Goal: Communication & Community: Share content

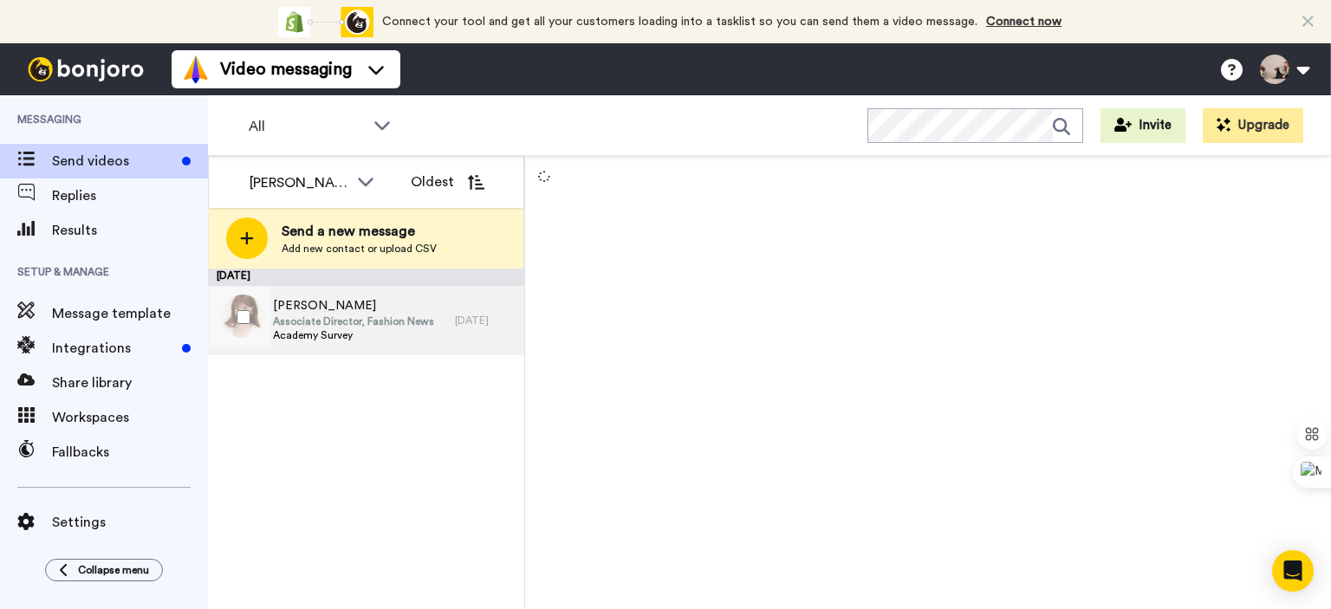
click at [355, 321] on span "Associate Director, Fashion News" at bounding box center [353, 322] width 161 height 14
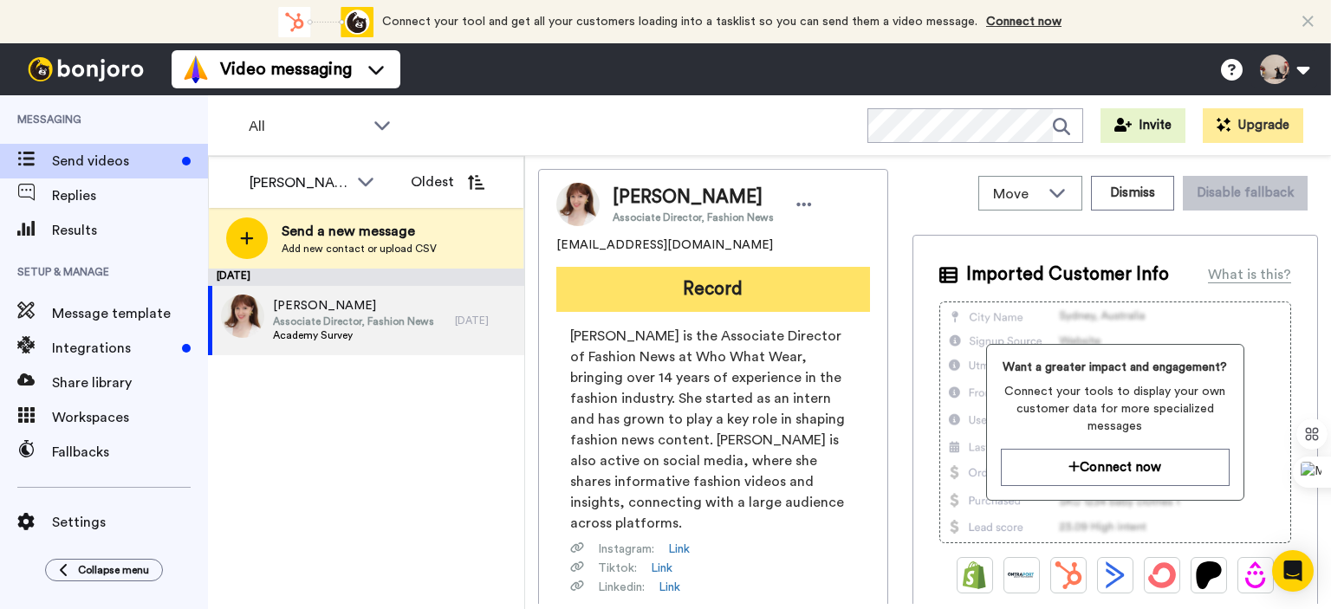
click at [748, 300] on button "Record" at bounding box center [713, 289] width 314 height 45
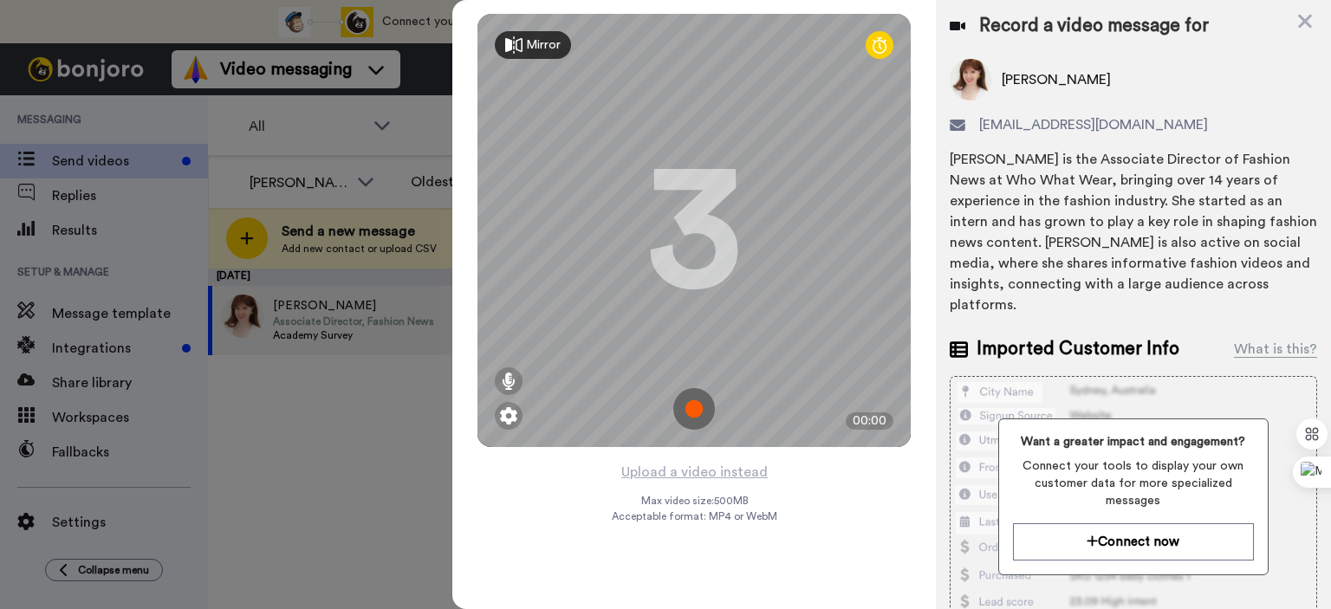
click at [696, 412] on img at bounding box center [694, 409] width 42 height 42
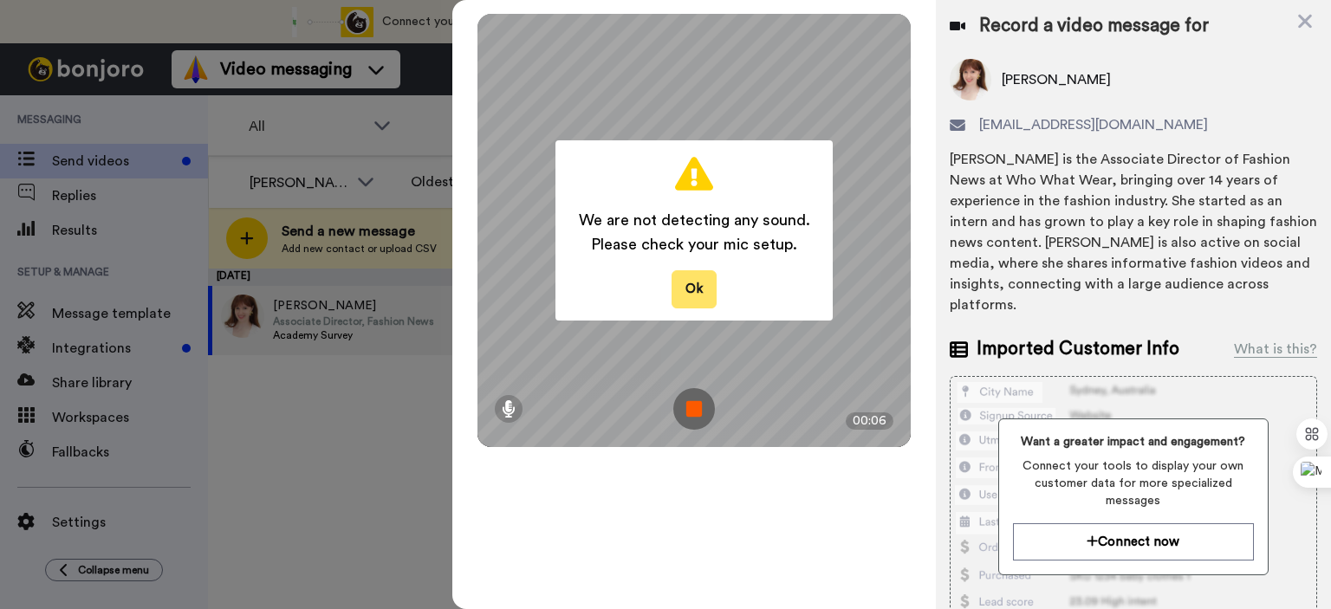
click at [689, 277] on button "Ok" at bounding box center [694, 288] width 45 height 37
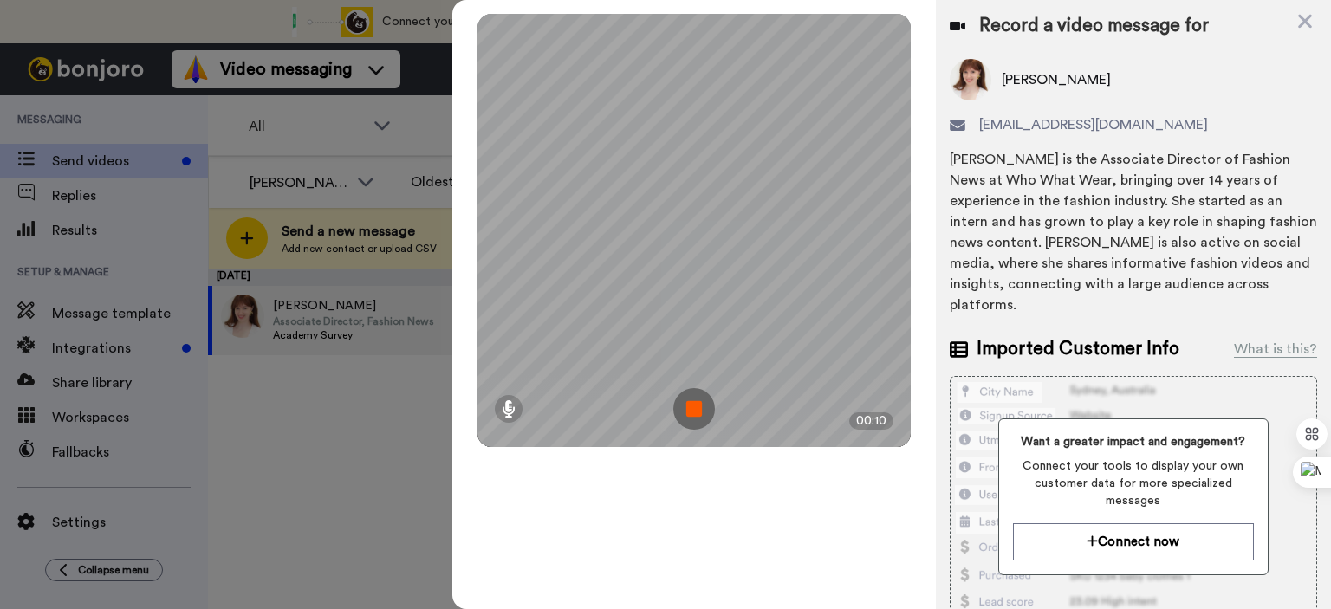
click at [712, 401] on img at bounding box center [694, 409] width 42 height 42
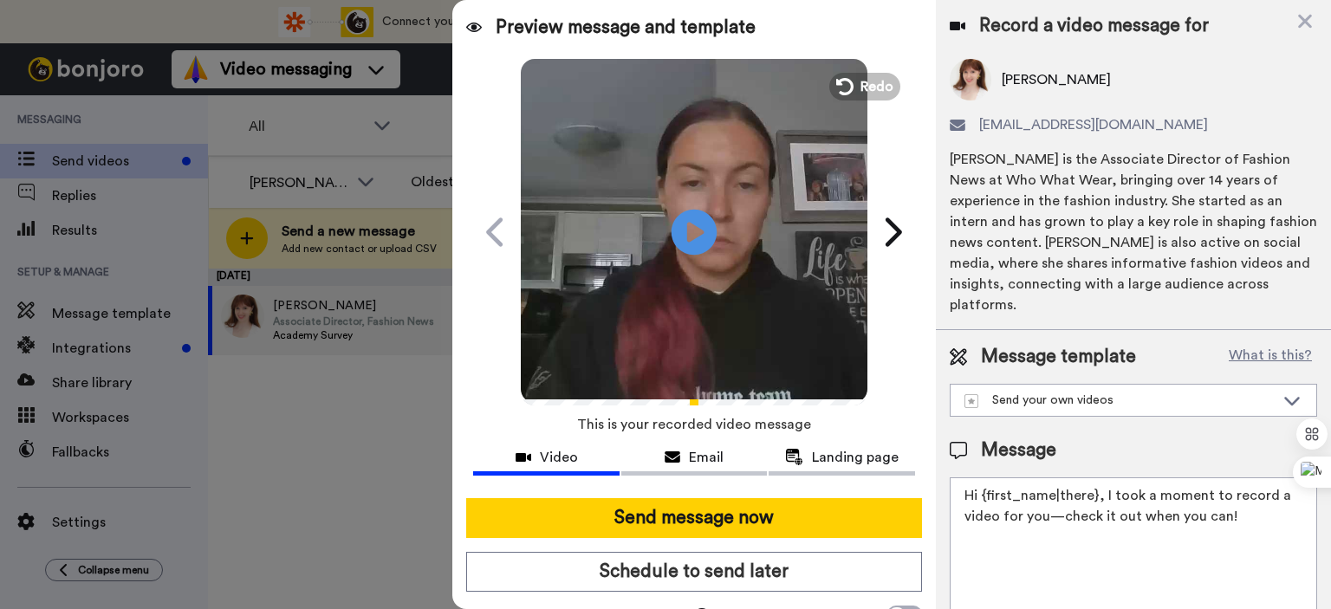
click at [696, 226] on icon at bounding box center [695, 232] width 46 height 46
click at [735, 193] on video at bounding box center [694, 229] width 347 height 347
click at [883, 86] on span "Redo" at bounding box center [879, 86] width 36 height 23
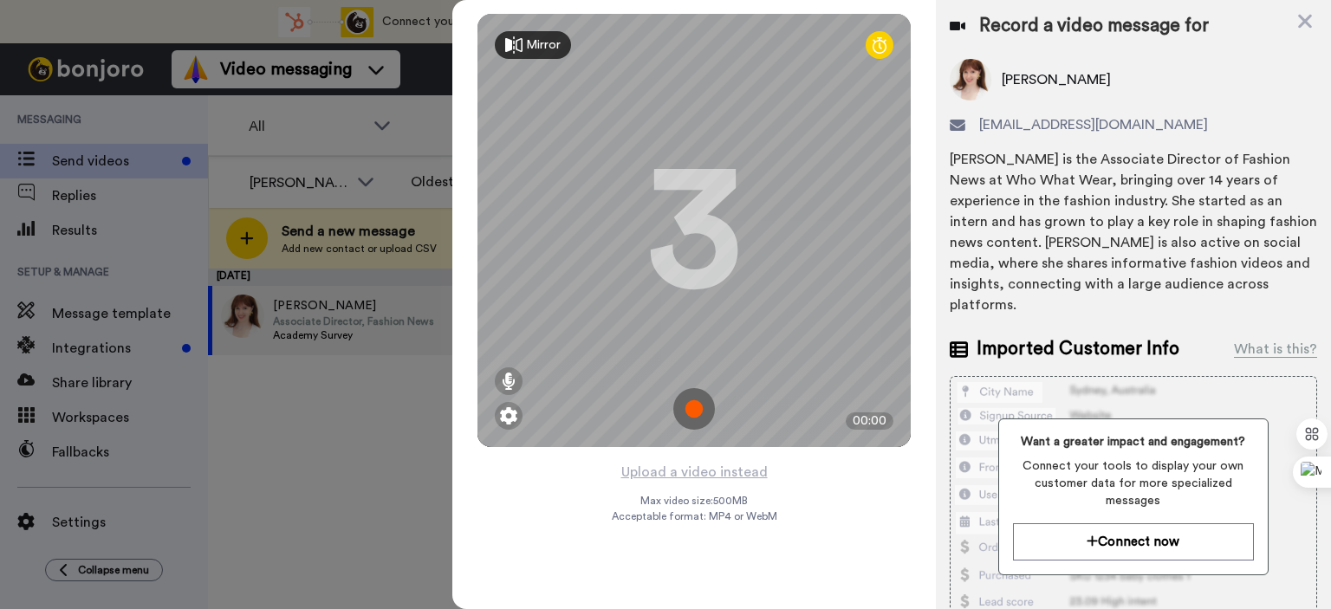
click at [700, 419] on img at bounding box center [694, 409] width 42 height 42
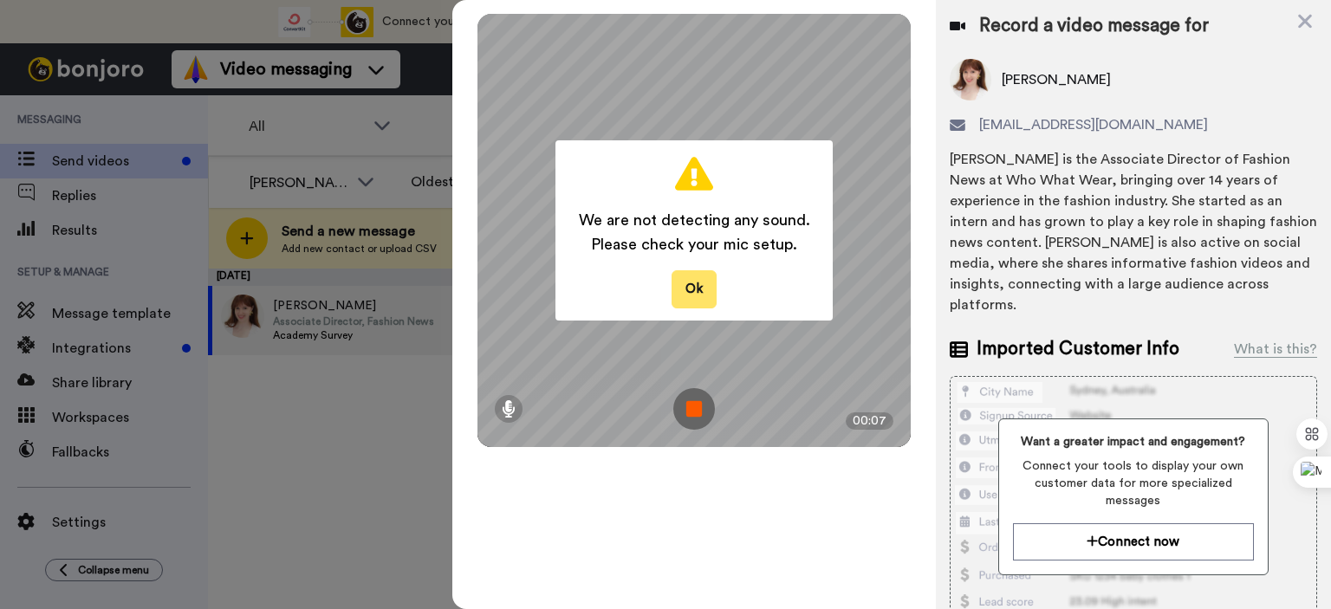
click at [706, 285] on button "Ok" at bounding box center [694, 288] width 45 height 37
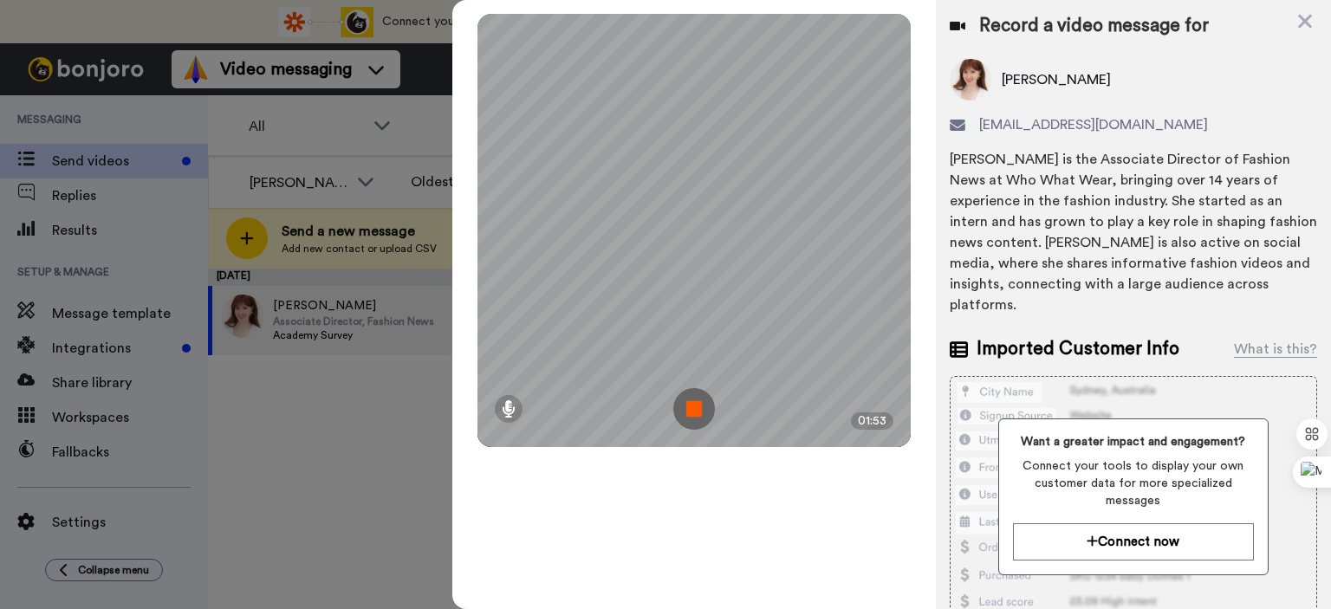
click at [687, 407] on img at bounding box center [694, 409] width 42 height 42
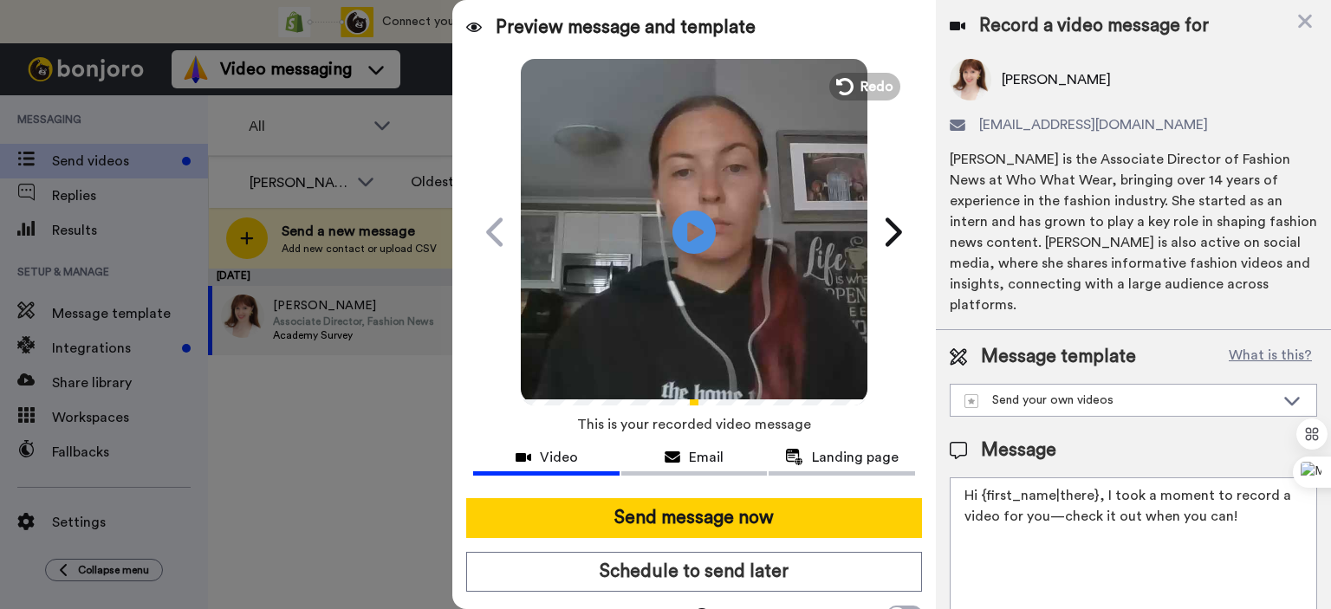
click at [732, 287] on video at bounding box center [694, 229] width 347 height 347
click at [861, 78] on span "Redo" at bounding box center [879, 86] width 36 height 23
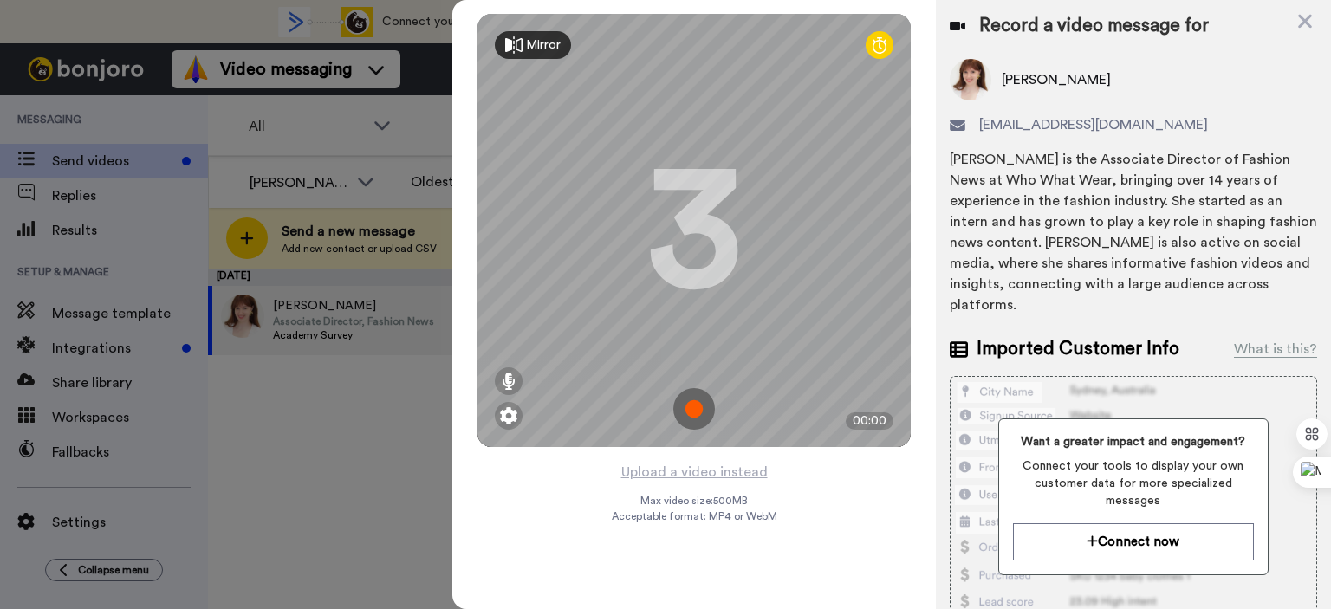
click at [686, 402] on img at bounding box center [694, 409] width 42 height 42
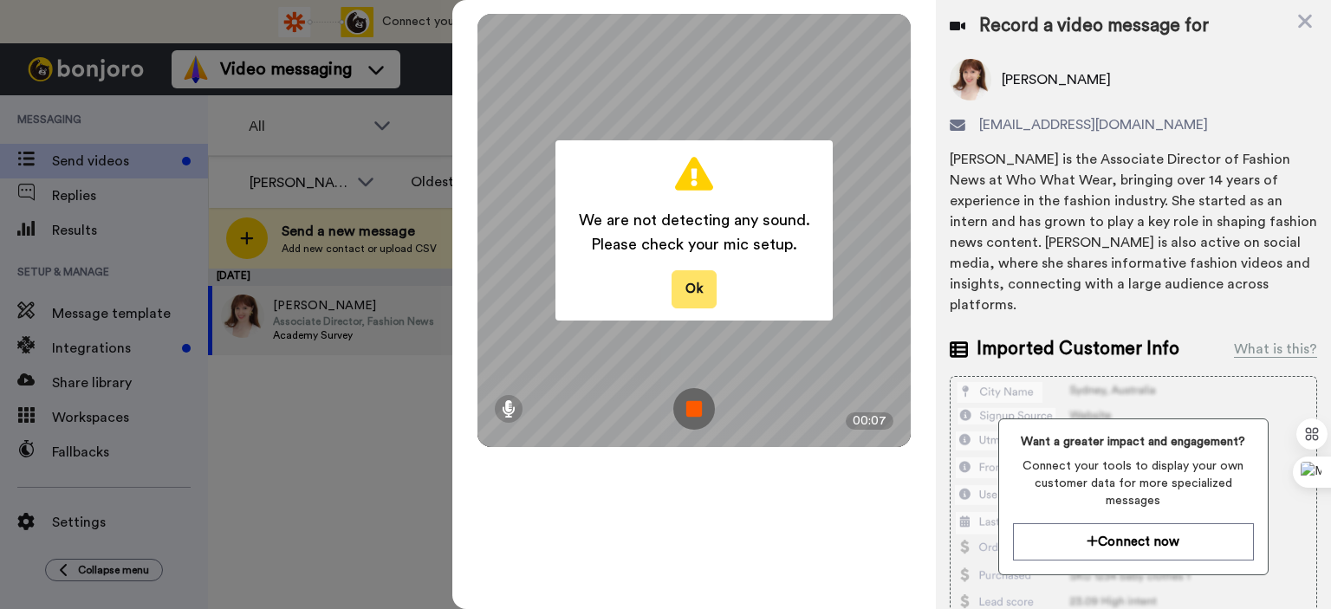
click at [696, 271] on button "Ok" at bounding box center [694, 288] width 45 height 37
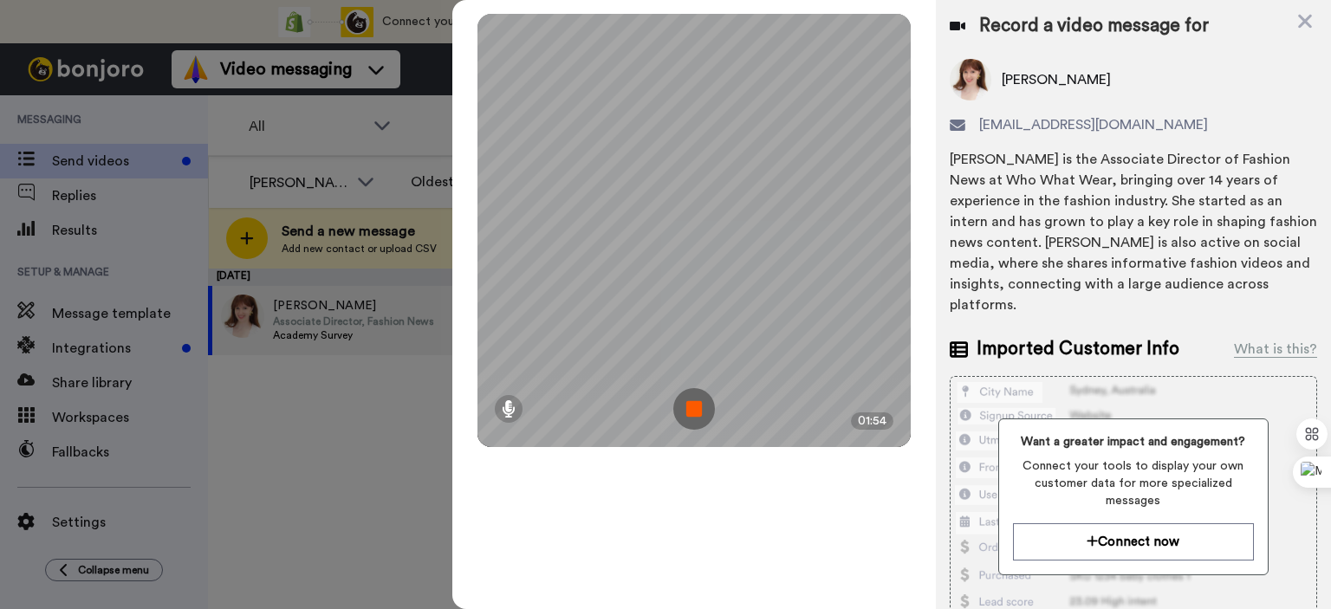
click at [686, 404] on img at bounding box center [694, 409] width 42 height 42
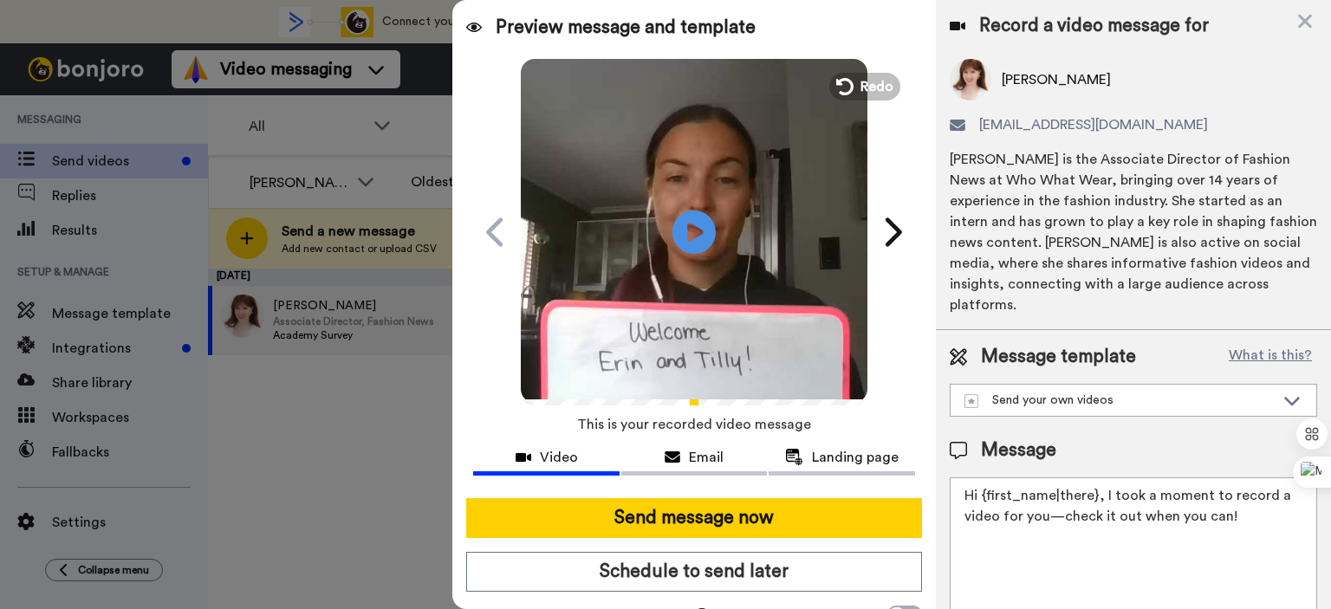
click at [652, 261] on video at bounding box center [694, 229] width 347 height 347
drag, startPoint x: 1234, startPoint y: 521, endPoint x: 759, endPoint y: 463, distance: 478.5
click at [759, 463] on div "Preview message and template Play/Pause 1:54 / 1:54 You’ve got a video message …" at bounding box center [891, 304] width 879 height 609
paste textarea "Jennifer, I recorded a personal Welcome video for you :) Access the content I m…"
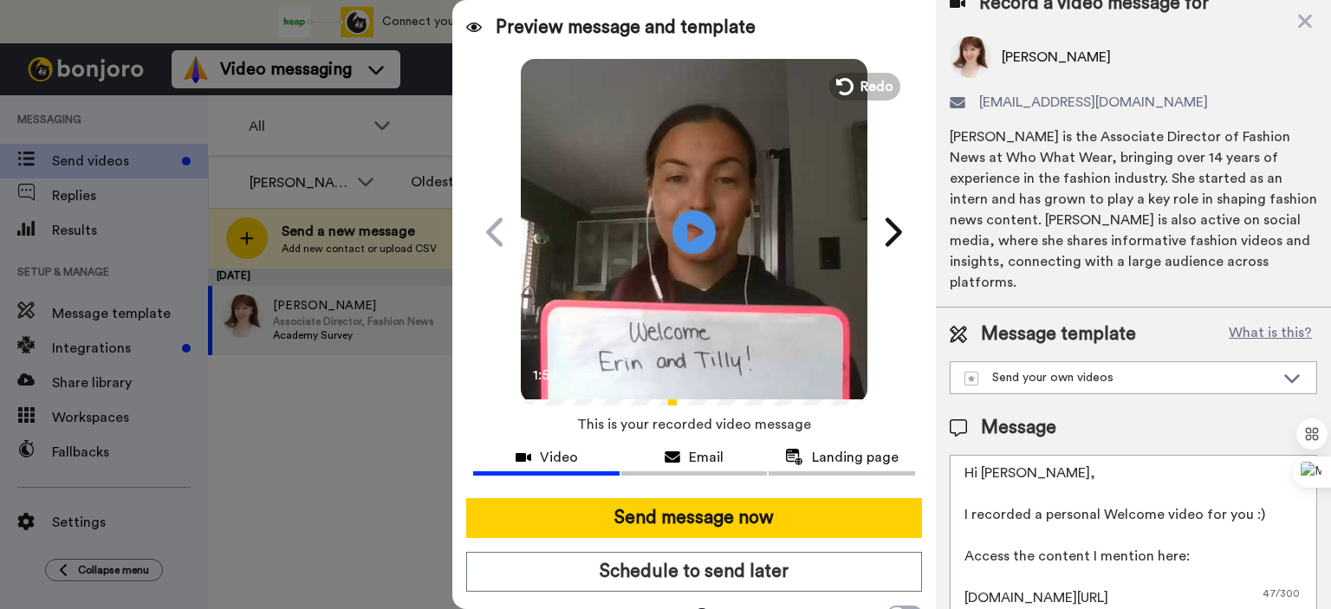
click at [1007, 470] on textarea "Hi Jennifer, I recorded a personal Welcome video for you :) Access the content …" at bounding box center [1134, 533] width 368 height 156
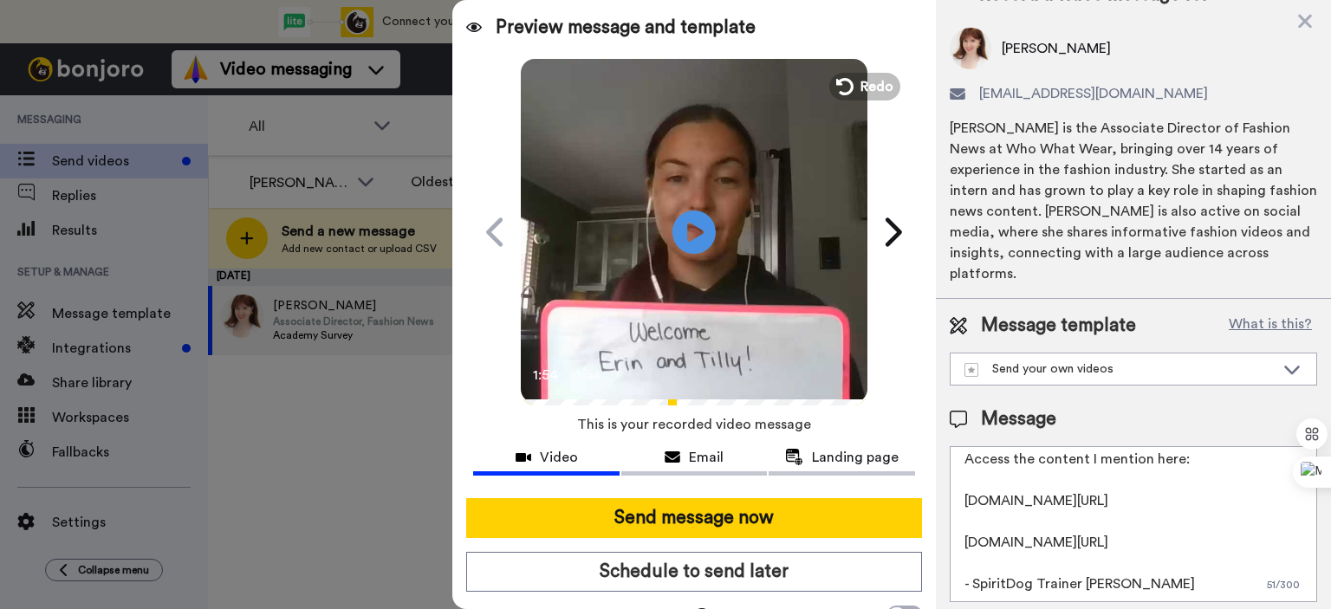
scroll to position [37, 0]
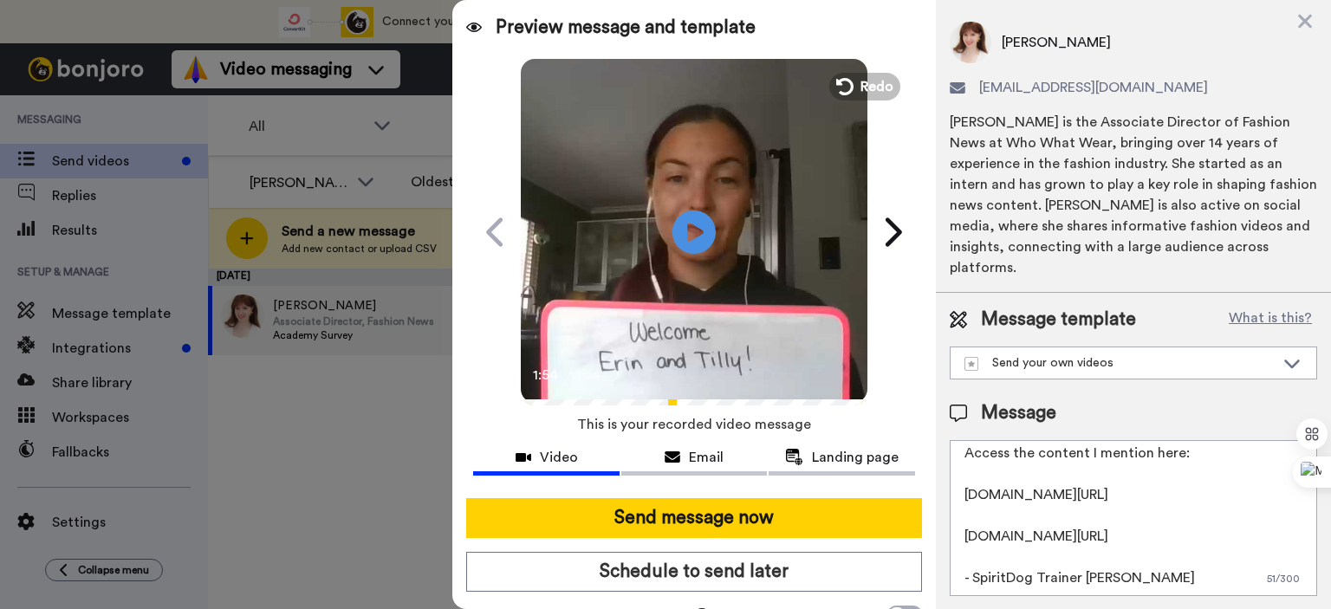
drag, startPoint x: 1068, startPoint y: 553, endPoint x: 941, endPoint y: 459, distance: 157.9
click at [941, 459] on div "Message template What is this? Send your own videos Calm Walk Forumla Listening…" at bounding box center [1133, 451] width 395 height 317
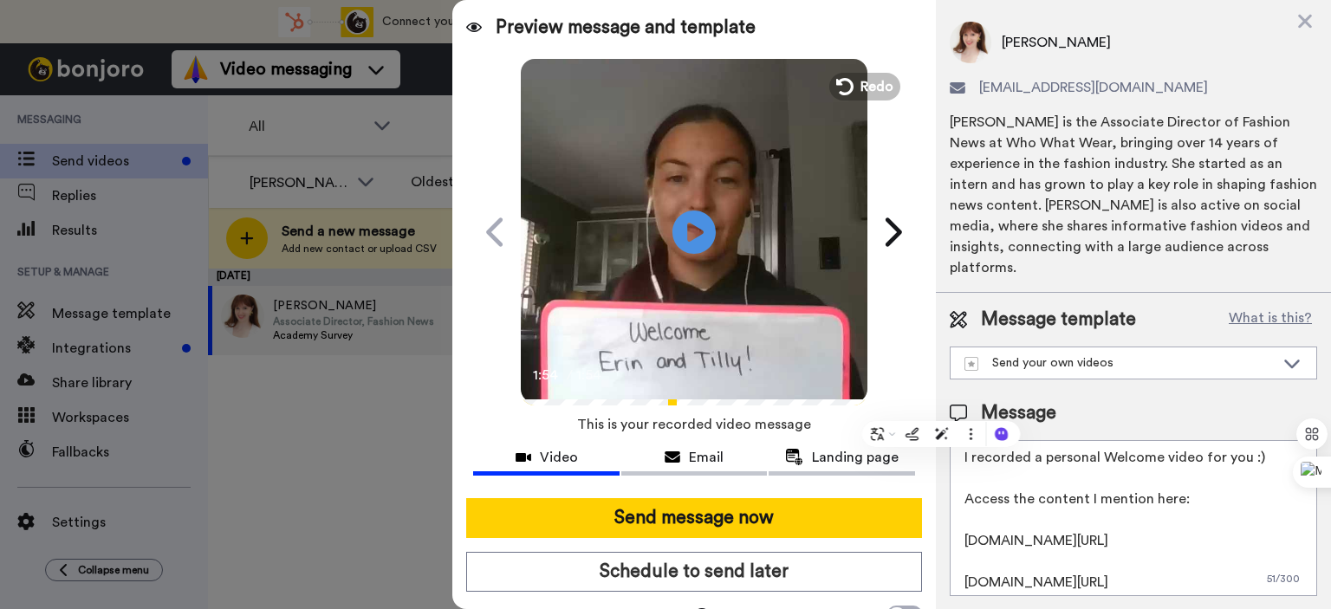
paste textarea "https://academy.spiritdogtraining.com/courses/ultimate-puppy-program/"
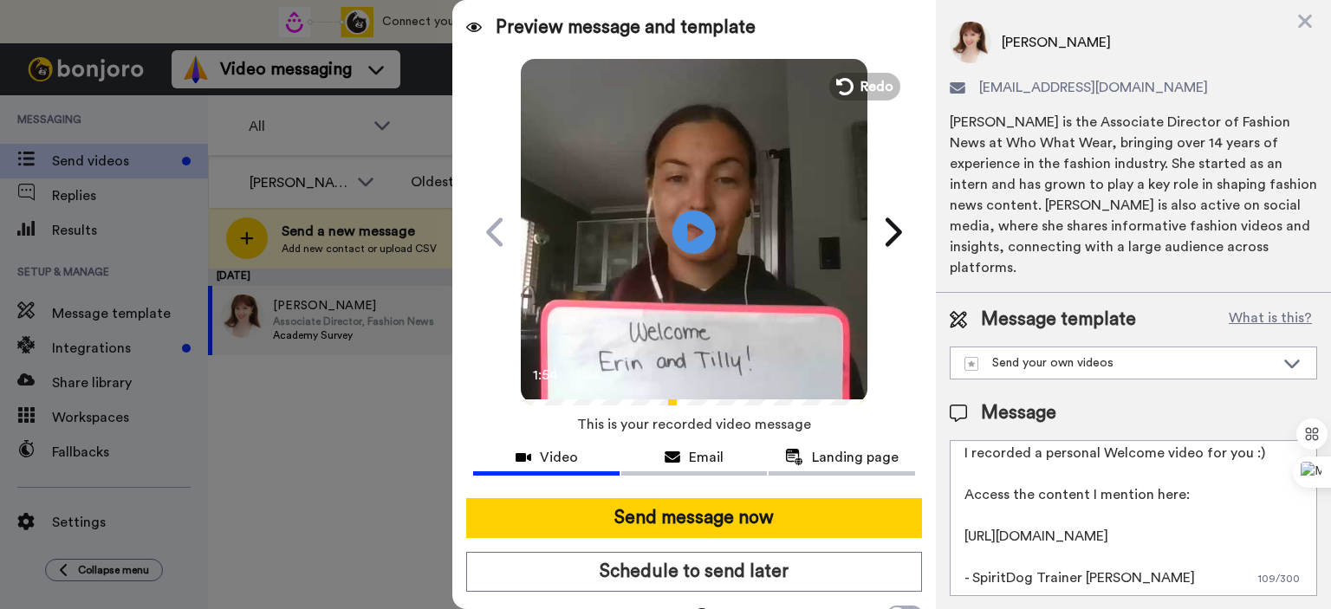
scroll to position [67, 0]
type textarea "Hi Erin, I recorded a personal Welcome video for you :) Access the content I me…"
click at [1030, 398] on div "Message template What is this? Send your own videos Calm Walk Forumla Listening…" at bounding box center [1133, 451] width 395 height 317
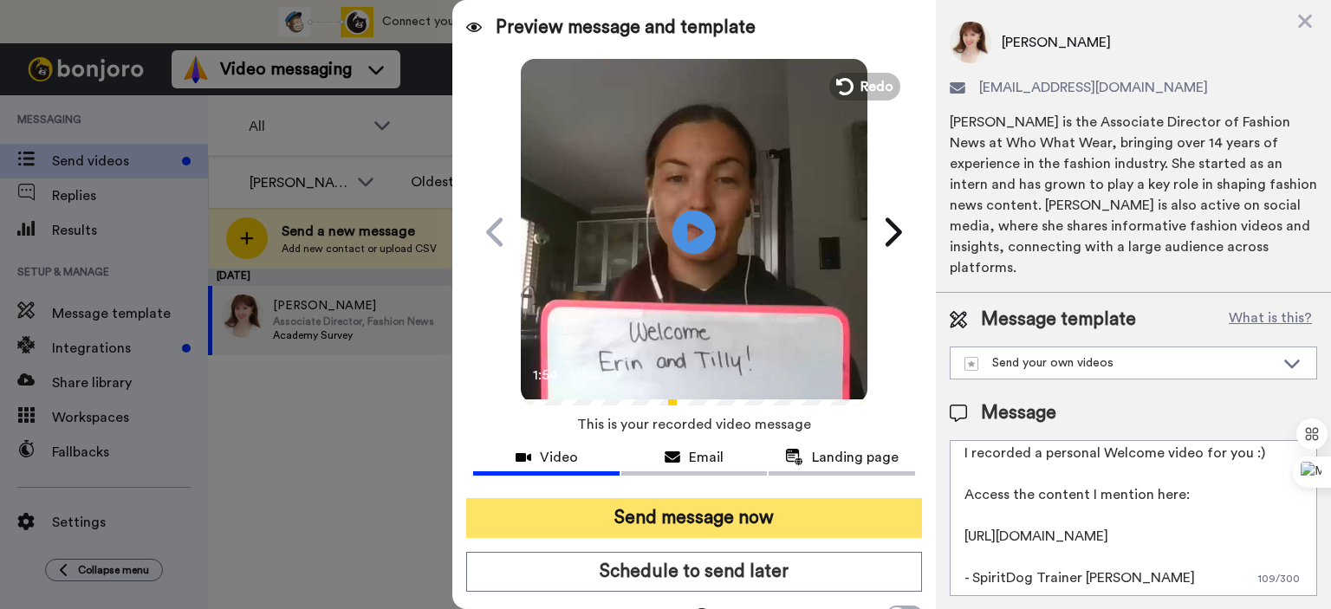
click at [714, 524] on button "Send message now" at bounding box center [694, 518] width 456 height 40
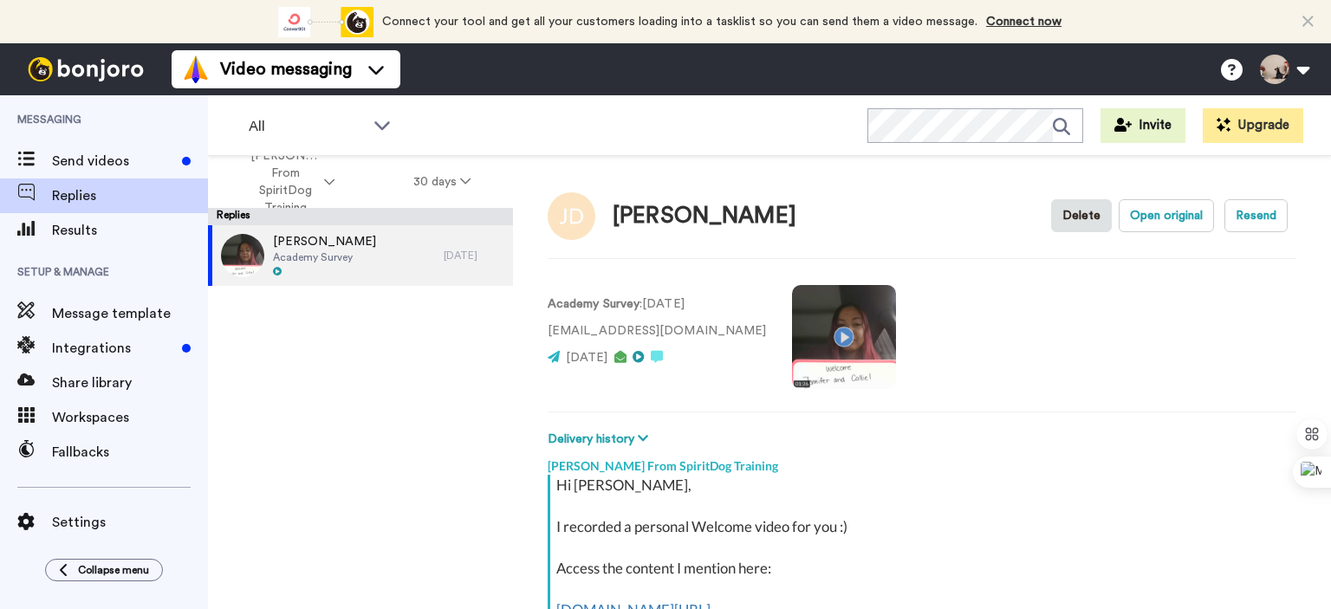
scroll to position [257, 0]
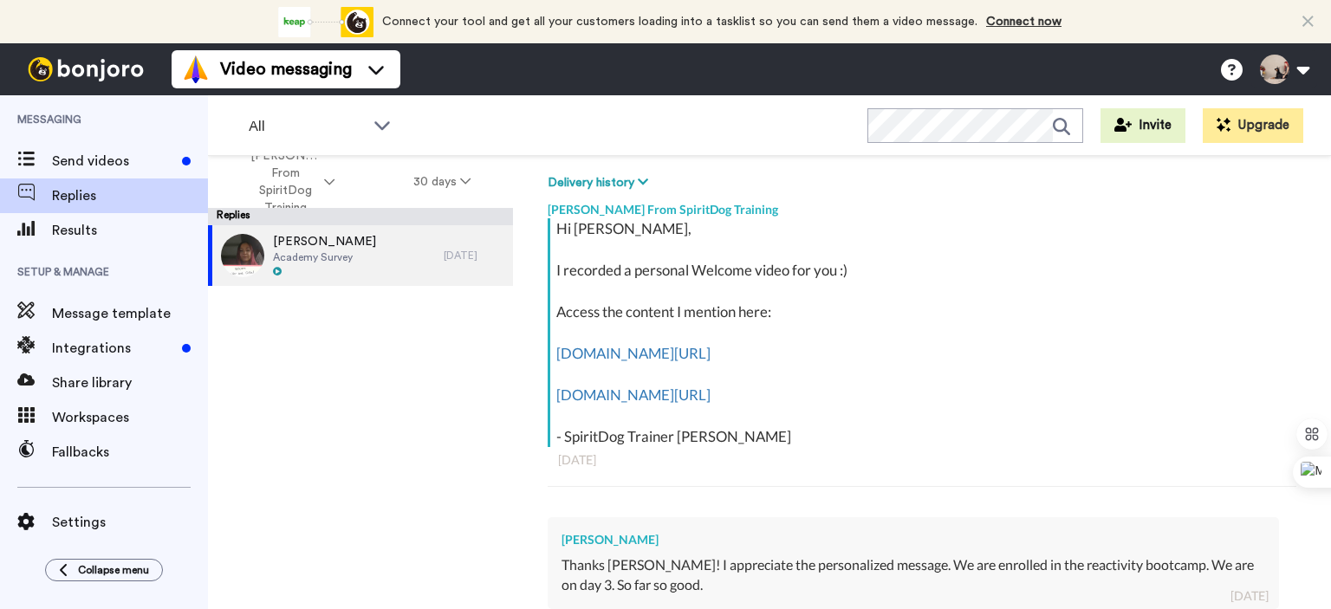
drag, startPoint x: 733, startPoint y: 452, endPoint x: 552, endPoint y: 230, distance: 286.5
click at [552, 230] on div "Hi [PERSON_NAME], I recorded a personal Welcome video for you :) Access the con…" at bounding box center [922, 361] width 749 height 286
click at [711, 442] on div "Hi [PERSON_NAME], I recorded a personal Welcome video for you :) Access the con…" at bounding box center [924, 332] width 736 height 229
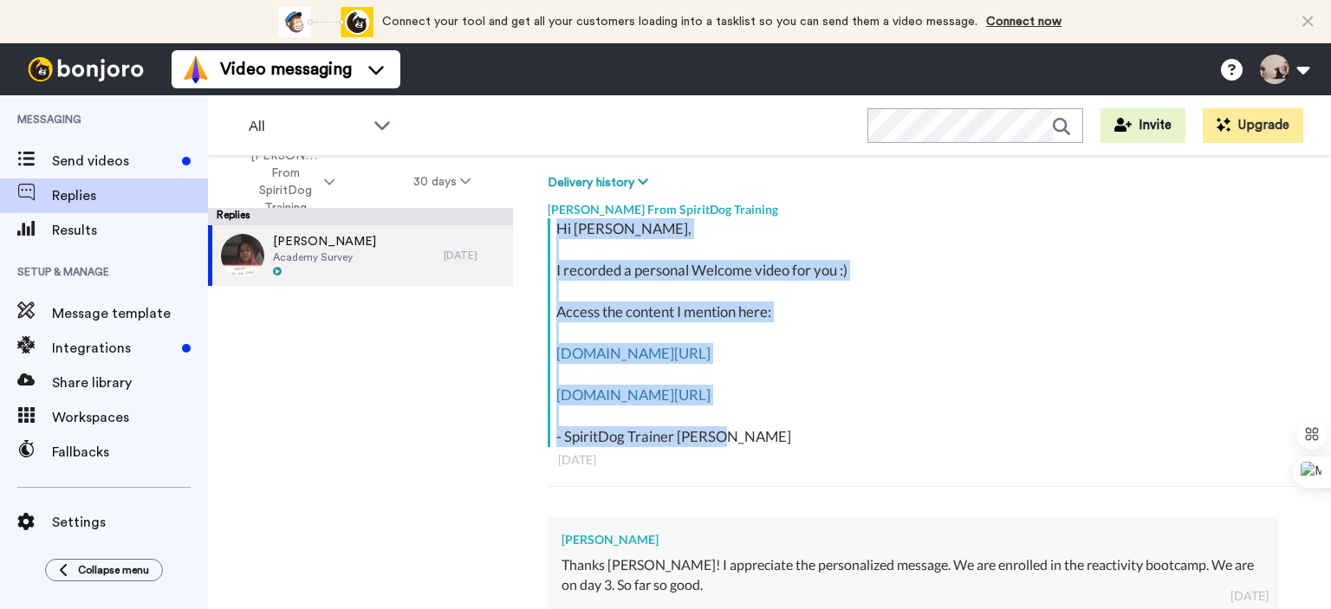
drag, startPoint x: 734, startPoint y: 441, endPoint x: 557, endPoint y: 223, distance: 281.0
click at [557, 223] on div "Hi [PERSON_NAME], I recorded a personal Welcome video for you :) Access the con…" at bounding box center [924, 332] width 736 height 229
copy div "Hi [PERSON_NAME], I recorded a personal Welcome video for you :) Access the con…"
